Goal: Transaction & Acquisition: Purchase product/service

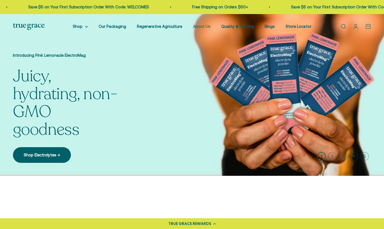
click at [211, 28] on link "About Us" at bounding box center [202, 26] width 18 height 5
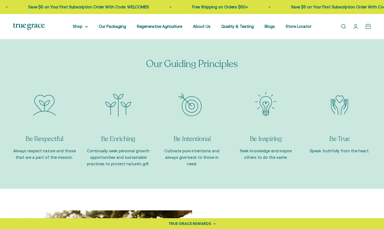
scroll to position [589, 0]
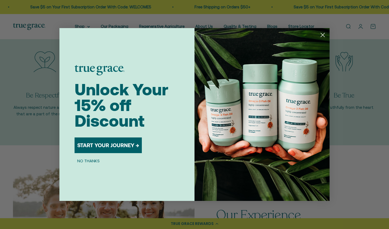
click at [325, 33] on circle "Close dialog" at bounding box center [322, 34] width 9 height 9
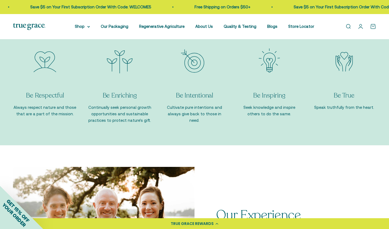
click at [322, 35] on div "Close dialog Unlock Your 15% off Discount START YOUR JOURNEY → NO THANKS Submit" at bounding box center [194, 114] width 270 height 173
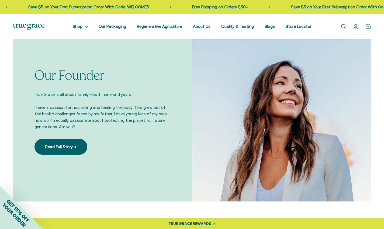
scroll to position [116, 0]
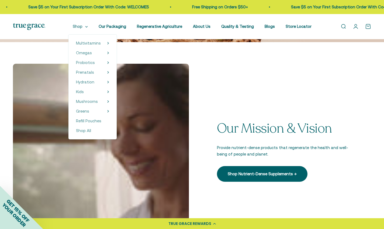
click at [88, 29] on summary "Shop" at bounding box center [80, 26] width 15 height 6
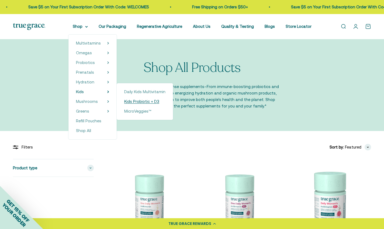
click at [147, 101] on span "Kids Probiotic + D3" at bounding box center [141, 101] width 35 height 5
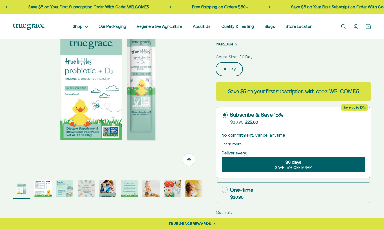
select select "3"
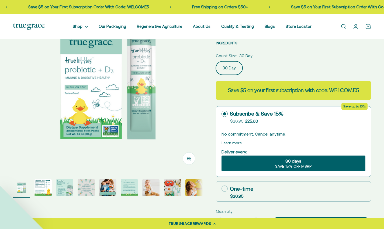
scroll to position [142, 0]
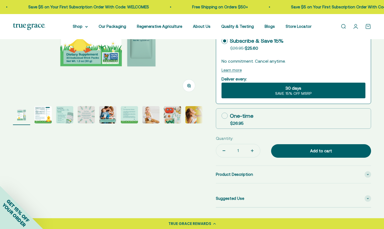
click at [44, 123] on img "Go to item 2" at bounding box center [43, 114] width 17 height 17
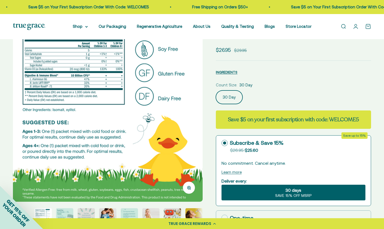
scroll to position [42, 0]
